Goal: Task Accomplishment & Management: Use online tool/utility

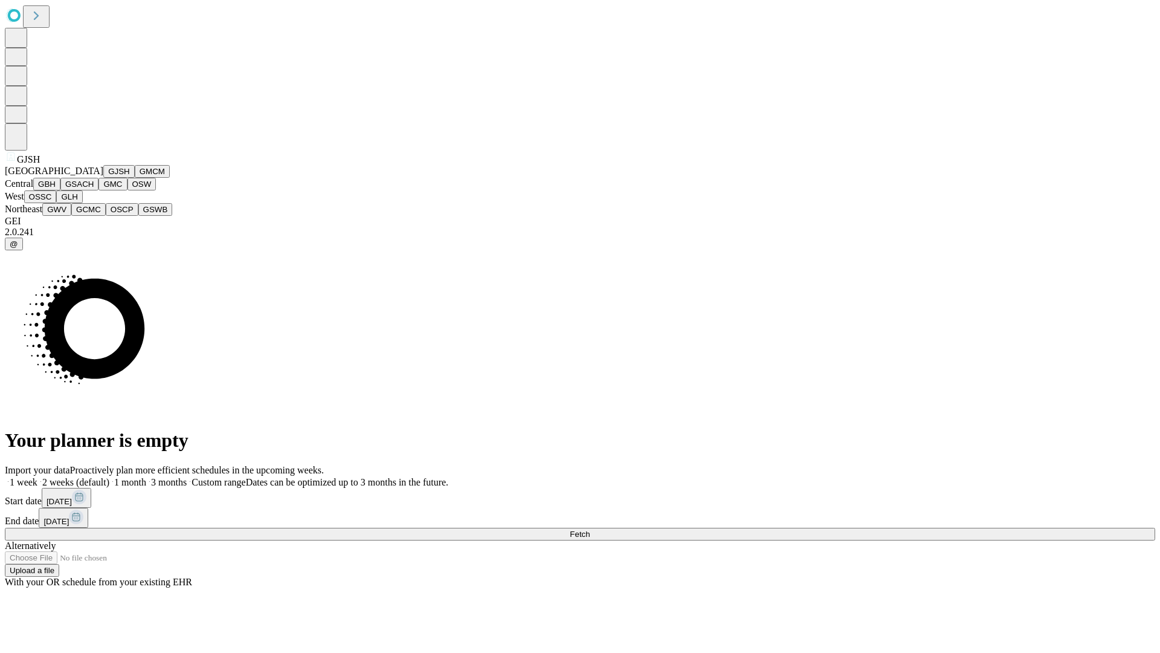
click at [103, 178] on button "GJSH" at bounding box center [118, 171] width 31 height 13
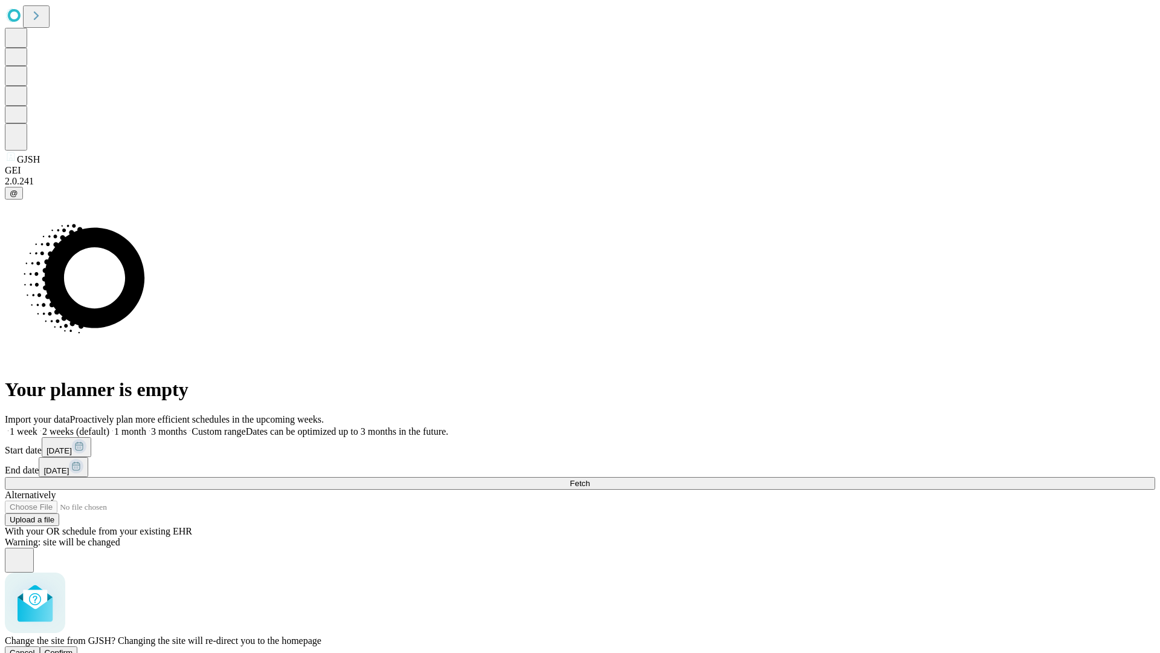
click at [73, 648] on span "Confirm" at bounding box center [59, 652] width 28 height 9
click at [109, 426] on label "2 weeks (default)" at bounding box center [73, 431] width 72 height 10
click at [590, 479] on span "Fetch" at bounding box center [580, 483] width 20 height 9
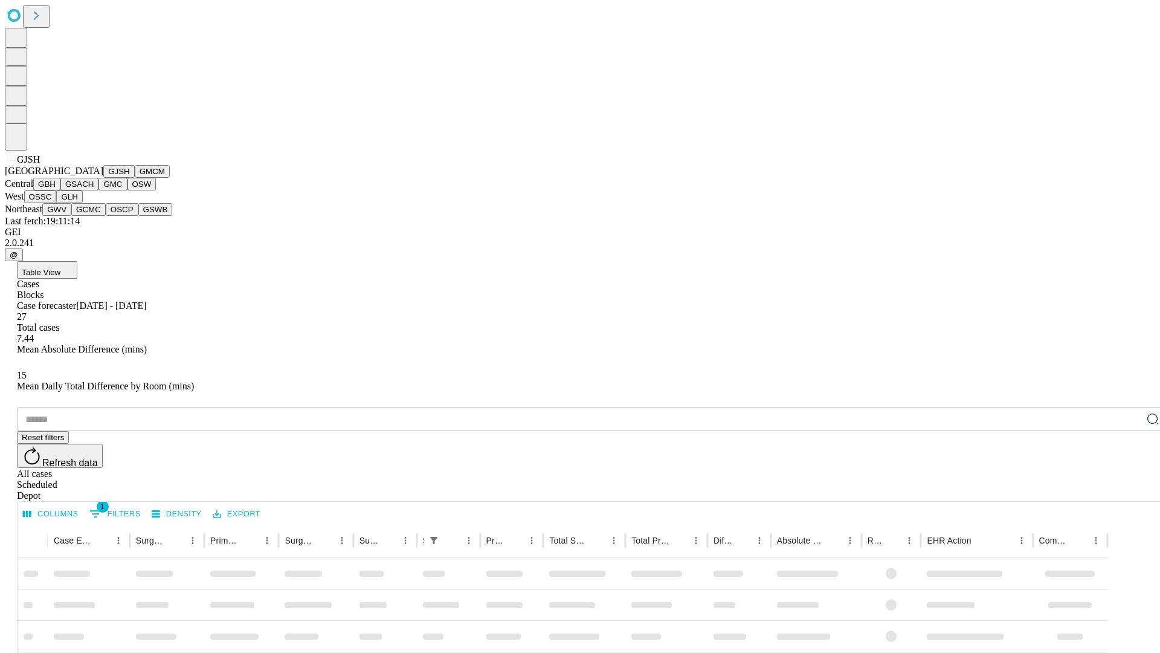
click at [135, 178] on button "GMCM" at bounding box center [152, 171] width 35 height 13
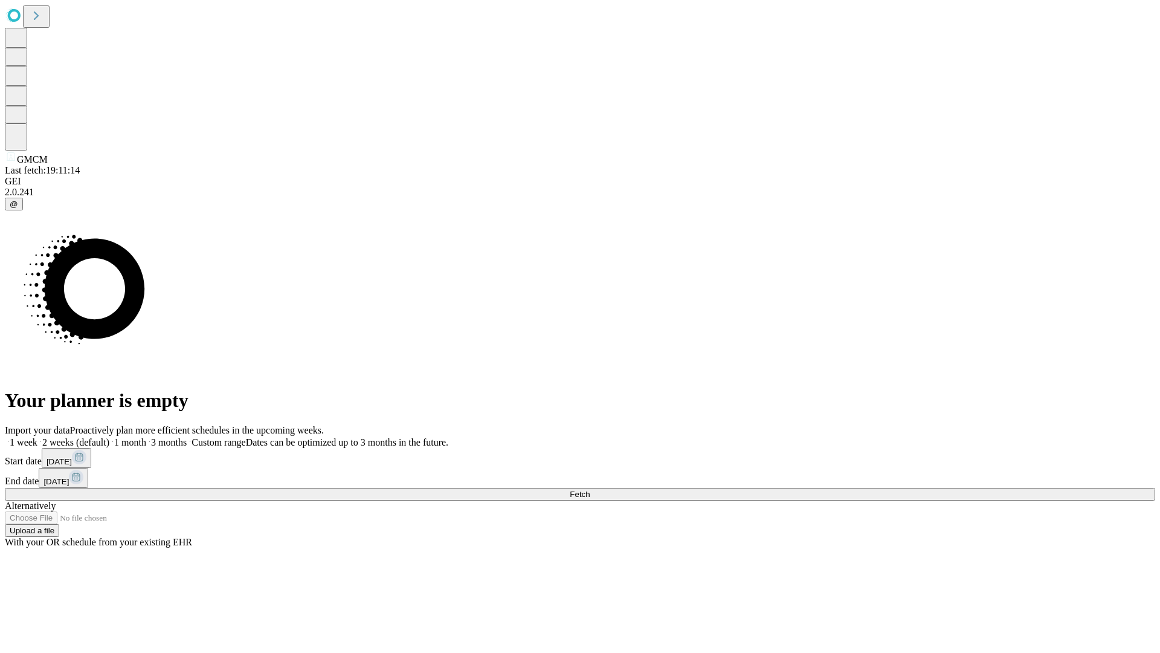
click at [109, 437] on label "2 weeks (default)" at bounding box center [73, 442] width 72 height 10
click at [590, 490] on span "Fetch" at bounding box center [580, 494] width 20 height 9
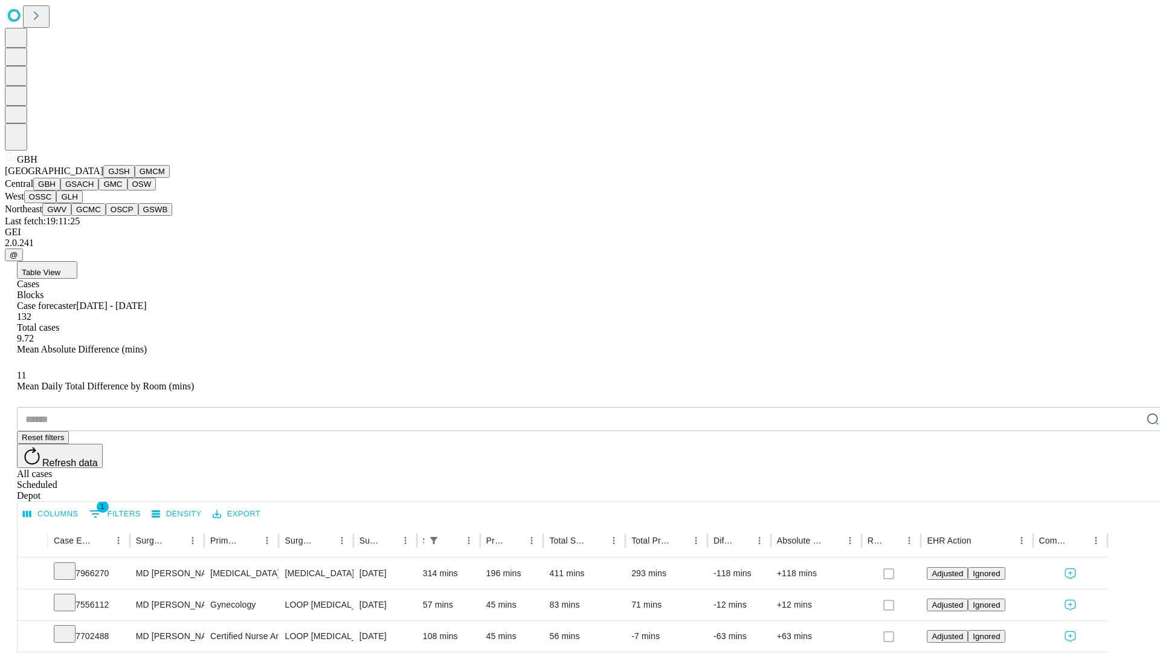
click at [94, 190] on button "GSACH" at bounding box center [79, 184] width 38 height 13
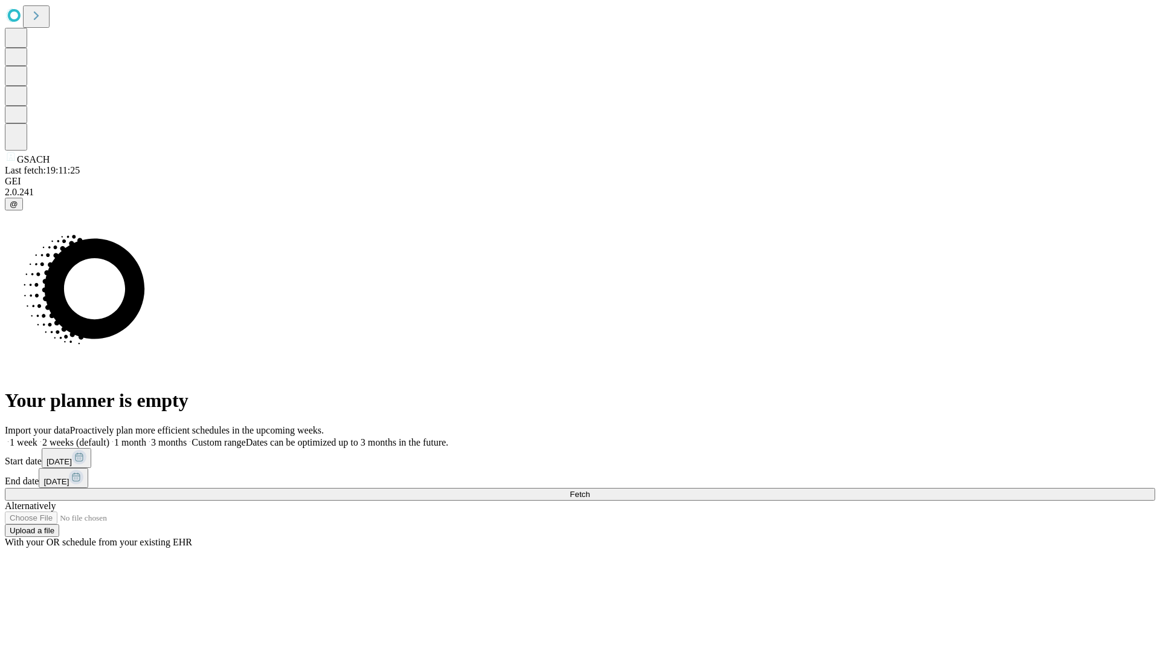
click at [590, 490] on span "Fetch" at bounding box center [580, 494] width 20 height 9
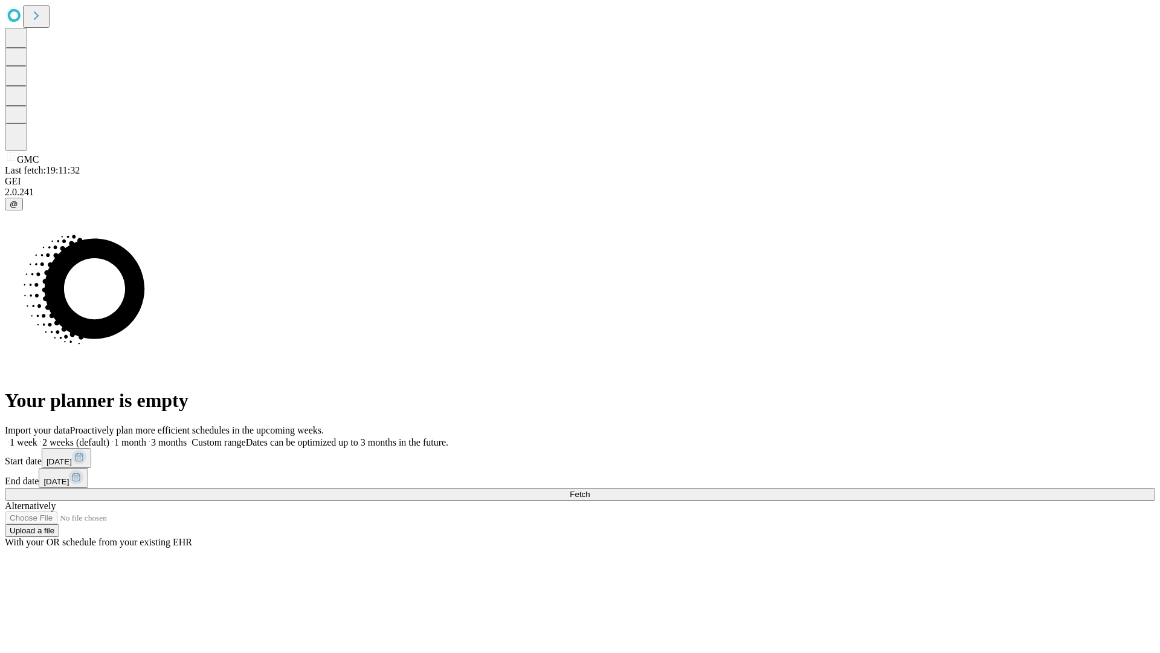
click at [109, 437] on label "2 weeks (default)" at bounding box center [73, 442] width 72 height 10
click at [590, 490] on span "Fetch" at bounding box center [580, 494] width 20 height 9
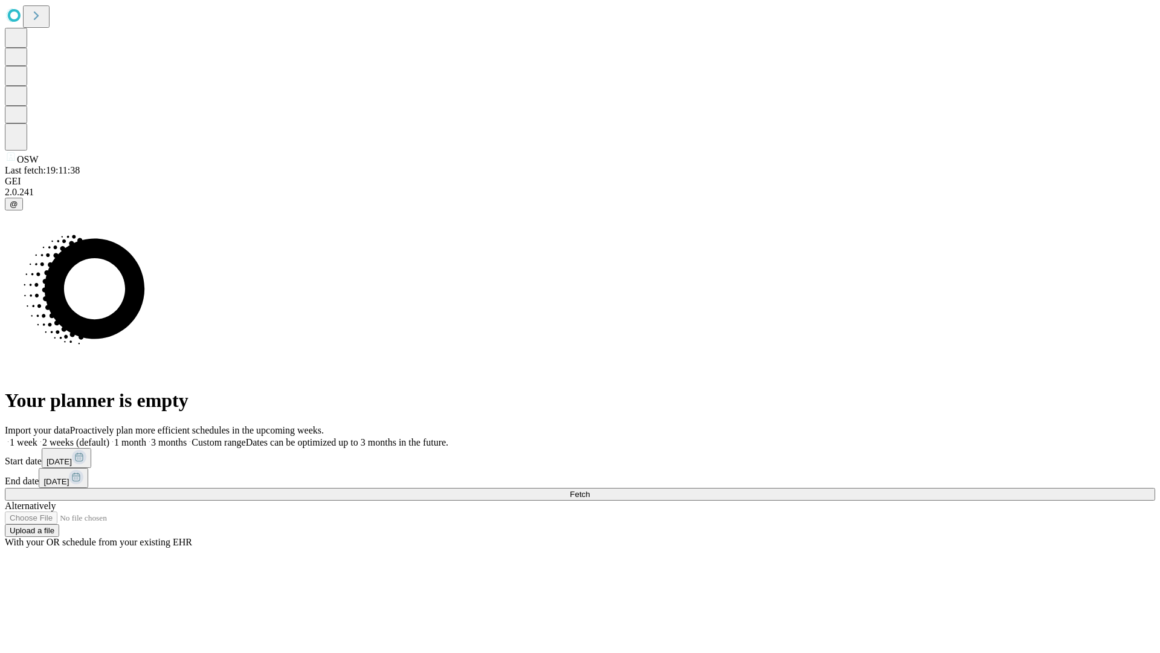
click at [109, 437] on label "2 weeks (default)" at bounding box center [73, 442] width 72 height 10
click at [590, 490] on span "Fetch" at bounding box center [580, 494] width 20 height 9
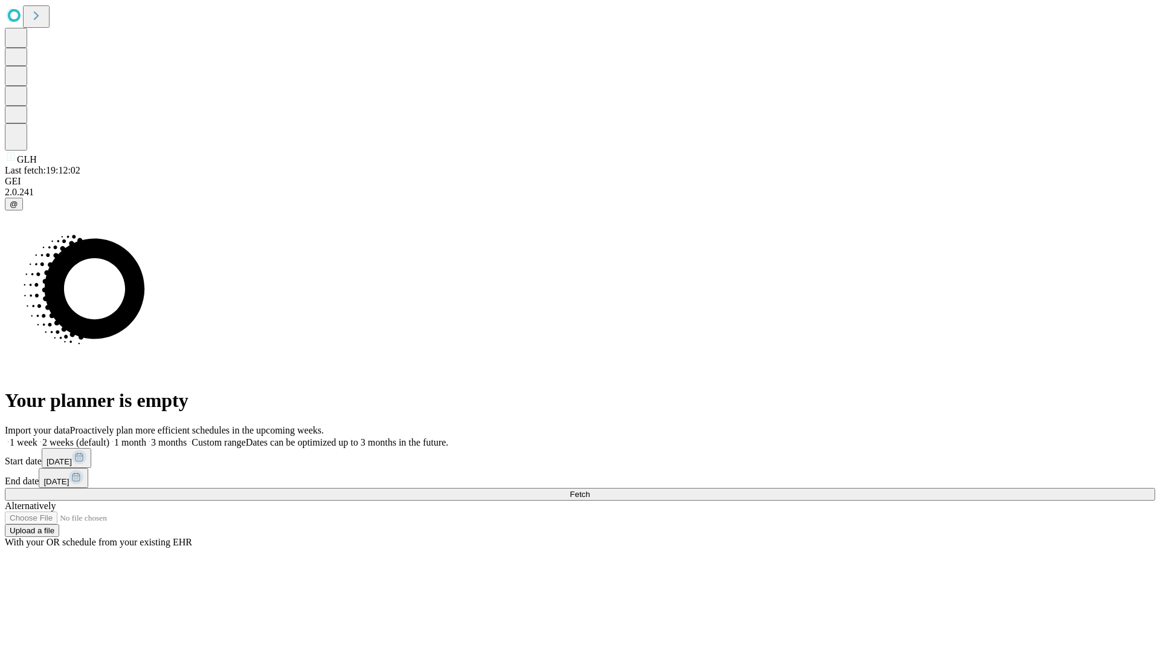
click at [109, 437] on label "2 weeks (default)" at bounding box center [73, 442] width 72 height 10
click at [590, 490] on span "Fetch" at bounding box center [580, 494] width 20 height 9
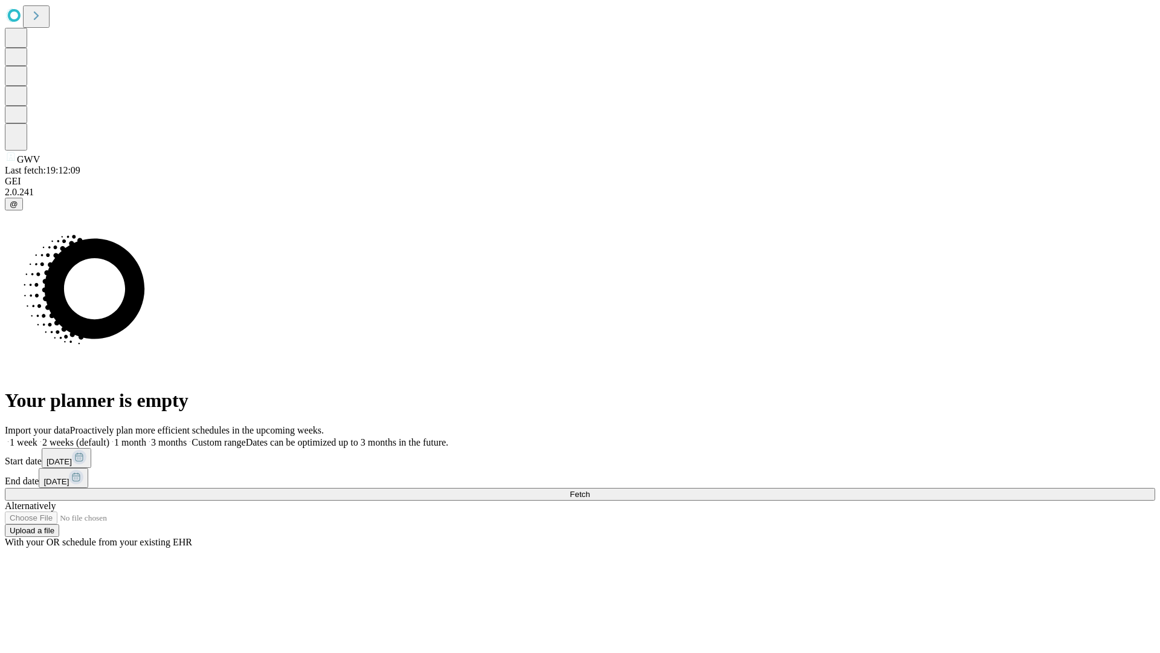
click at [109, 437] on label "2 weeks (default)" at bounding box center [73, 442] width 72 height 10
click at [590, 490] on span "Fetch" at bounding box center [580, 494] width 20 height 9
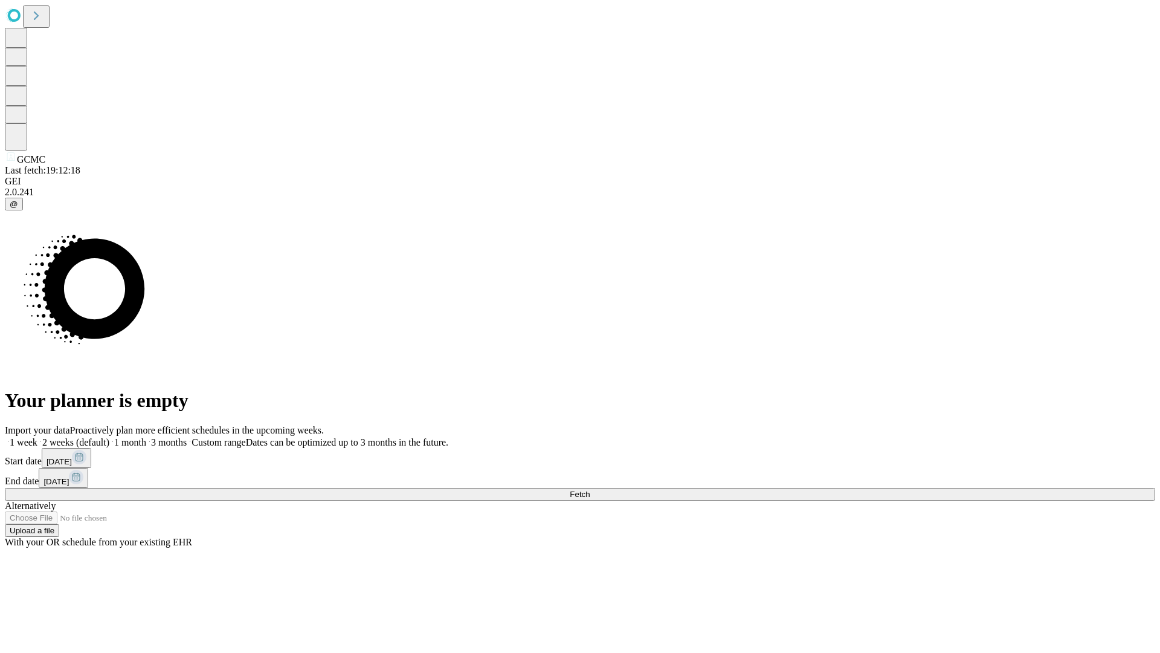
click at [590, 490] on span "Fetch" at bounding box center [580, 494] width 20 height 9
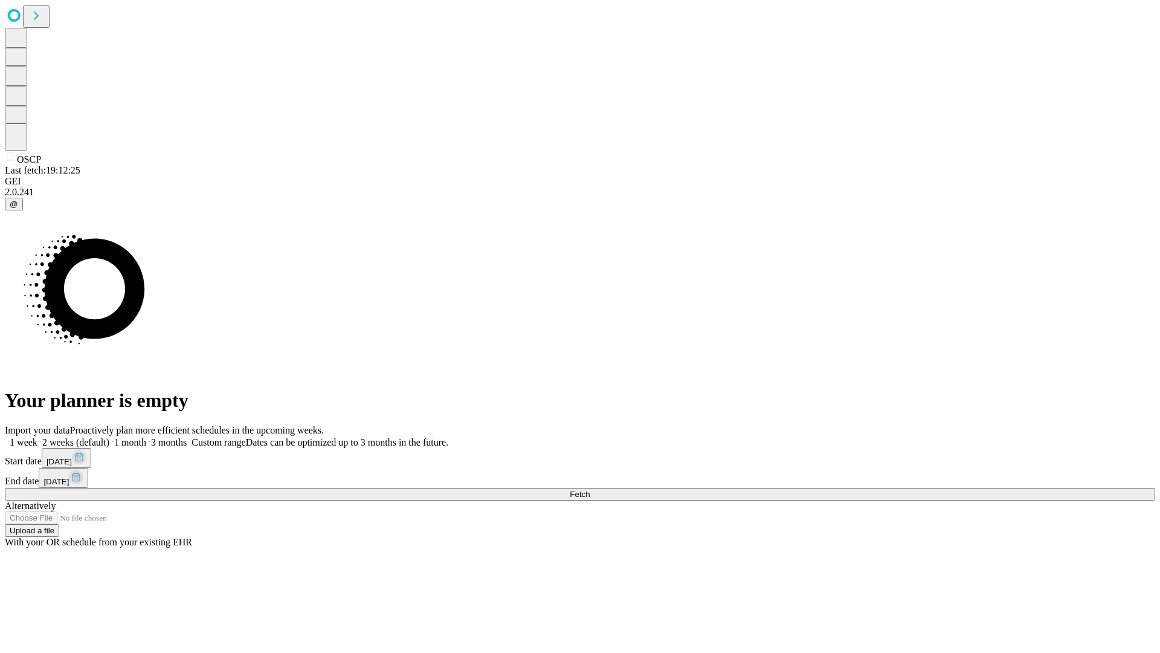
click at [109, 437] on label "2 weeks (default)" at bounding box center [73, 442] width 72 height 10
click at [590, 490] on span "Fetch" at bounding box center [580, 494] width 20 height 9
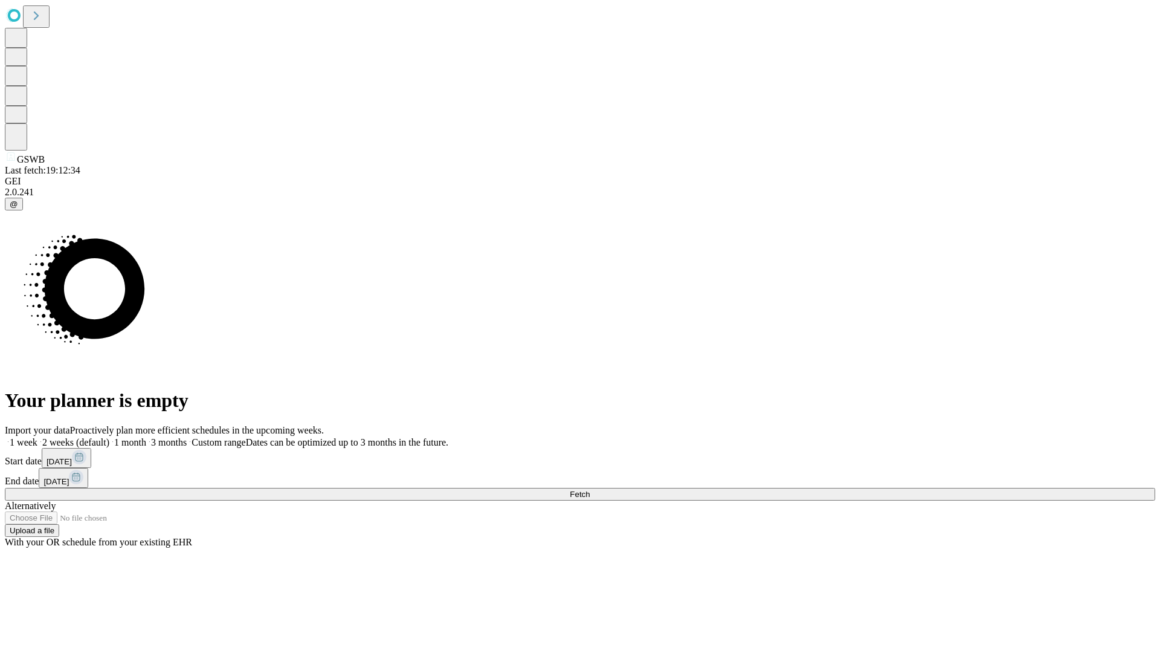
click at [590, 490] on span "Fetch" at bounding box center [580, 494] width 20 height 9
